Goal: Task Accomplishment & Management: Complete application form

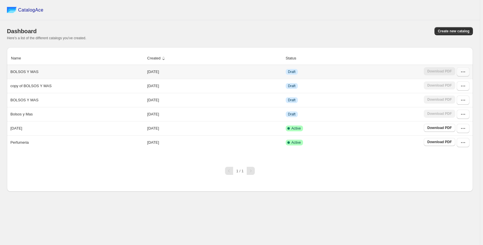
click at [467, 75] on button "button" at bounding box center [463, 71] width 13 height 9
click at [468, 132] on span "Restore version" at bounding box center [461, 134] width 26 height 4
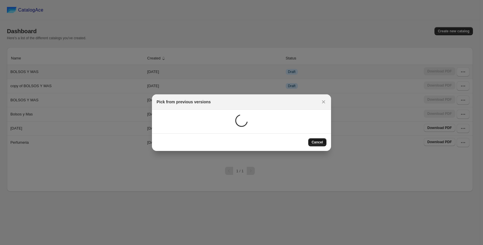
click at [322, 140] on button "Cancel" at bounding box center [317, 142] width 18 height 8
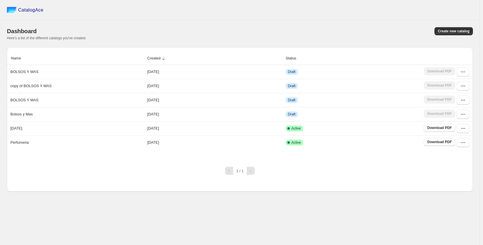
click at [263, 222] on div "CatalogAce Dashboard Create new catalog Here's a list of the different catalogs…" at bounding box center [240, 122] width 480 height 245
click at [453, 32] on span "Create new catalog" at bounding box center [453, 31] width 31 height 5
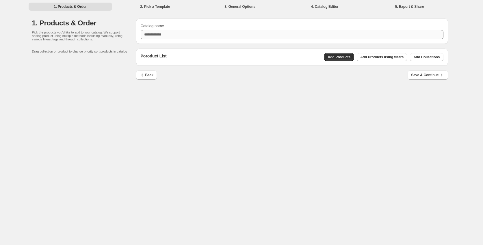
drag, startPoint x: 275, startPoint y: 21, endPoint x: 273, endPoint y: 30, distance: 9.8
click at [275, 21] on div "Catalog name" at bounding box center [292, 30] width 312 height 25
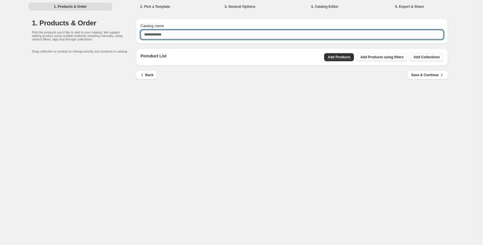
click at [272, 31] on input "Catalog name" at bounding box center [292, 34] width 303 height 9
type input "******"
click at [334, 58] on span "Add Products" at bounding box center [339, 57] width 23 height 5
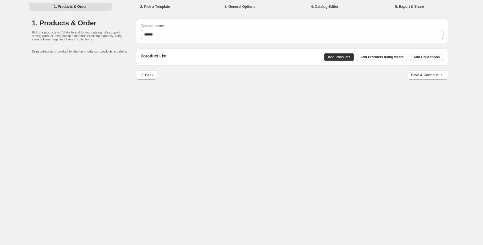
click at [429, 55] on button "Add Collections" at bounding box center [426, 57] width 33 height 8
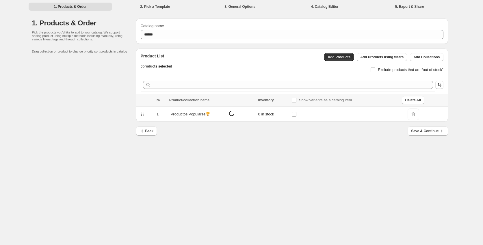
click at [368, 69] on div "Exclude products that are “out of stock”" at bounding box center [382, 67] width 124 height 13
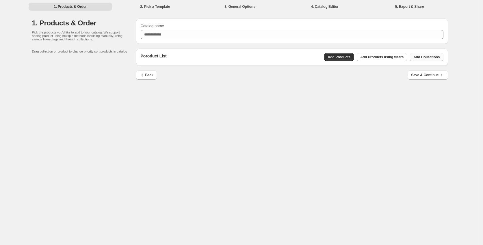
click at [423, 56] on span "Add Collections" at bounding box center [426, 57] width 26 height 5
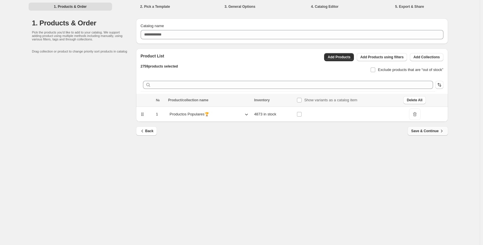
click at [435, 130] on span "Save & Continue" at bounding box center [427, 131] width 33 height 6
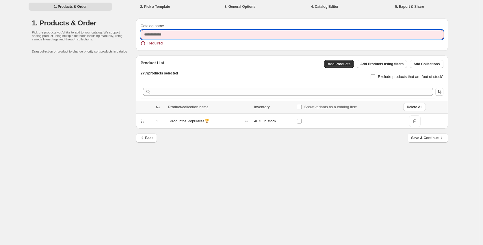
click at [201, 34] on input "Catalog name" at bounding box center [292, 34] width 303 height 9
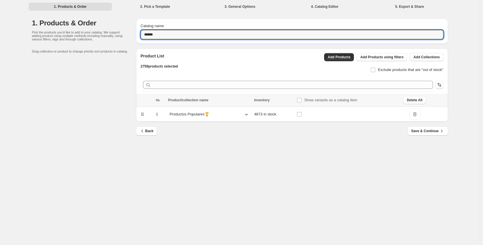
type input "******"
click at [428, 126] on div "Back Save & Continue" at bounding box center [289, 129] width 317 height 14
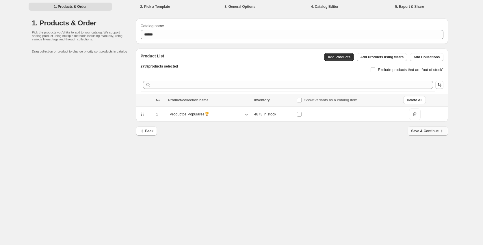
click at [428, 127] on button "Save & Continue" at bounding box center [428, 131] width 40 height 9
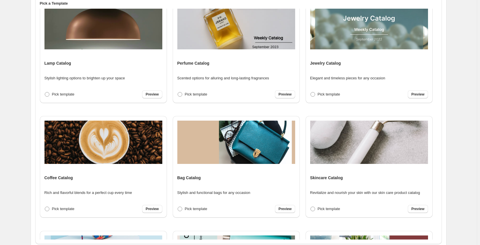
scroll to position [404, 0]
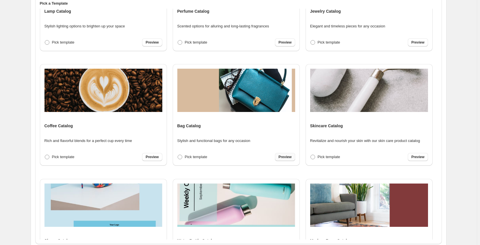
click at [282, 155] on link "Preview" at bounding box center [285, 157] width 20 height 8
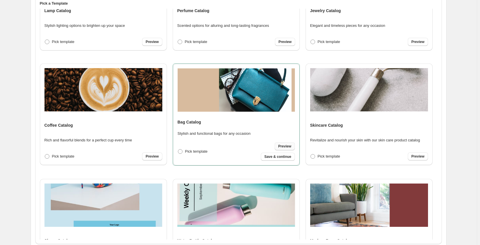
scroll to position [404, 0]
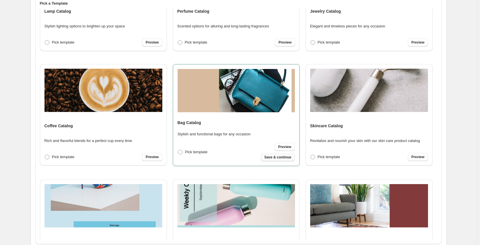
click at [283, 157] on span "Save & continue" at bounding box center [277, 157] width 27 height 5
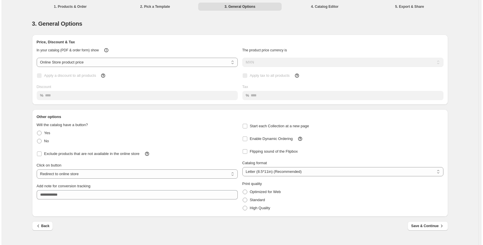
scroll to position [0, 0]
drag, startPoint x: 83, startPoint y: 176, endPoint x: 80, endPoint y: 179, distance: 4.1
click at [83, 176] on select "**********" at bounding box center [137, 174] width 201 height 9
select select "**********"
click at [37, 170] on select "**********" at bounding box center [137, 174] width 201 height 9
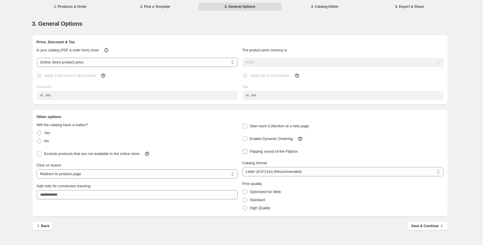
click at [259, 155] on label "Flipping sound of the Flipbox" at bounding box center [269, 152] width 55 height 8
click at [417, 223] on button "Save & Continue" at bounding box center [428, 226] width 40 height 9
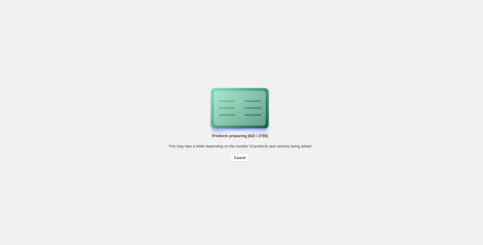
click at [237, 156] on span "Cancel" at bounding box center [239, 158] width 11 height 5
select select "**********"
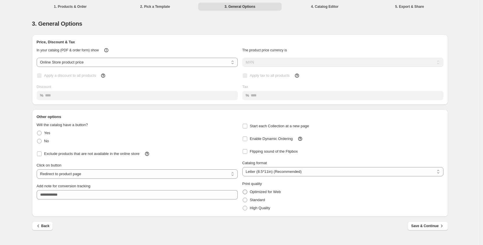
click at [247, 190] on span at bounding box center [245, 192] width 5 height 5
click at [429, 228] on span "Save & Continue" at bounding box center [427, 226] width 33 height 6
